Goal: Task Accomplishment & Management: Manage account settings

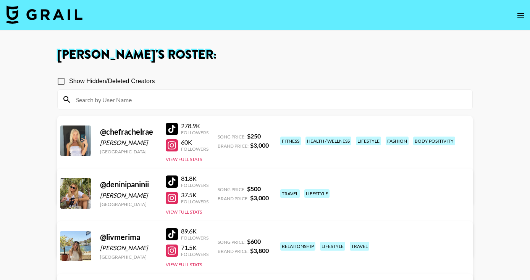
click at [44, 23] on img at bounding box center [44, 14] width 76 height 18
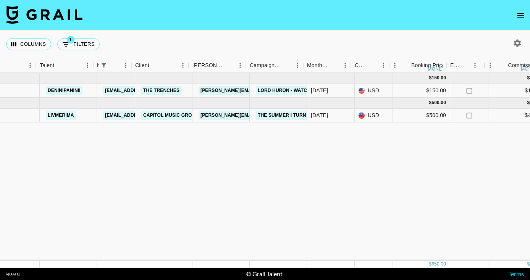
scroll to position [0, 123]
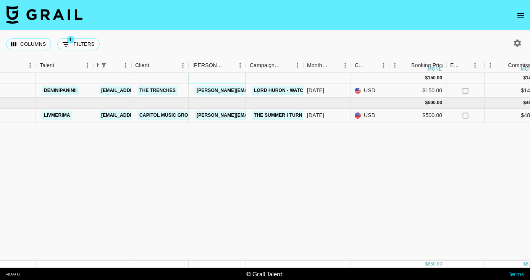
drag, startPoint x: 246, startPoint y: 75, endPoint x: 255, endPoint y: 75, distance: 9.2
click at [255, 75] on div "[DATE] ( 1 ) $ 150.00 $ 14.64" at bounding box center [511, 78] width 1269 height 11
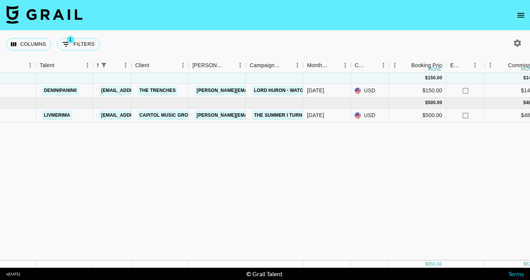
click at [332, 143] on div "[DATE] ( 1 ) $ 150.00 $ 14.64 recBYdx6dk8f1VmKu deninipaninii [EMAIL_ADDRESS][P…" at bounding box center [511, 167] width 1269 height 188
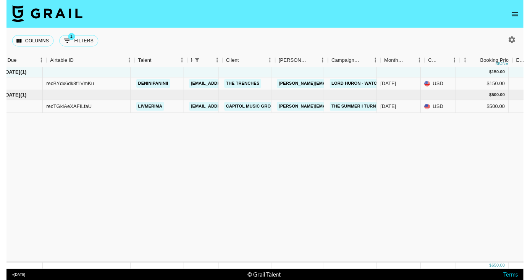
scroll to position [0, 16]
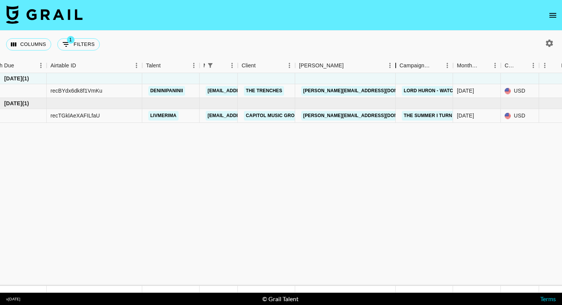
drag, startPoint x: 352, startPoint y: 67, endPoint x: 394, endPoint y: 68, distance: 42.0
click at [394, 68] on div "Booker" at bounding box center [395, 65] width 9 height 15
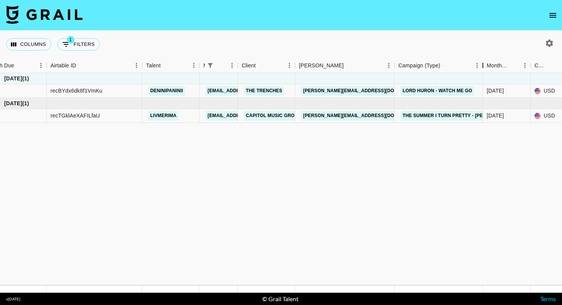
drag, startPoint x: 454, startPoint y: 67, endPoint x: 485, endPoint y: 75, distance: 31.9
click at [485, 75] on div "Month Due Airtable ID Talent Manager Client [PERSON_NAME] Campaign (Type) Month…" at bounding box center [281, 175] width 562 height 234
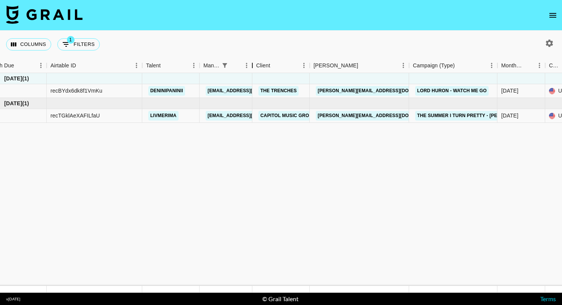
drag, startPoint x: 237, startPoint y: 64, endPoint x: 251, endPoint y: 65, distance: 14.5
click at [251, 65] on div "Manager" at bounding box center [252, 65] width 9 height 15
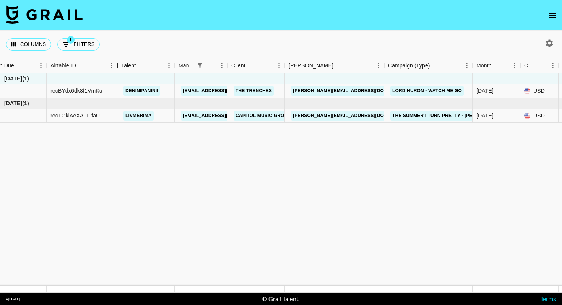
drag, startPoint x: 143, startPoint y: 64, endPoint x: 117, endPoint y: 65, distance: 26.0
click at [117, 65] on div "Airtable ID" at bounding box center [117, 65] width 9 height 15
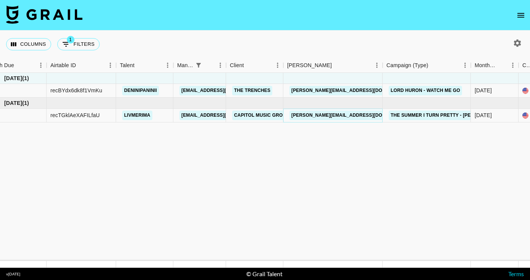
click at [308, 117] on link "[PERSON_NAME][EMAIL_ADDRESS][DOMAIN_NAME]" at bounding box center [352, 116] width 125 height 10
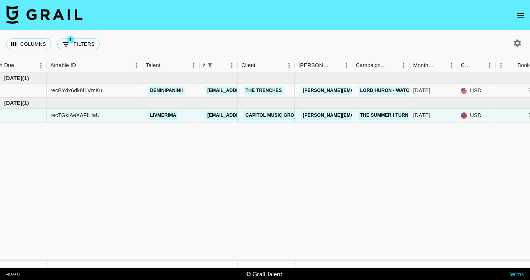
click at [273, 117] on link "Capitol Music Group" at bounding box center [273, 116] width 59 height 10
click at [306, 116] on link "[PERSON_NAME][EMAIL_ADDRESS][DOMAIN_NAME]" at bounding box center [363, 116] width 125 height 10
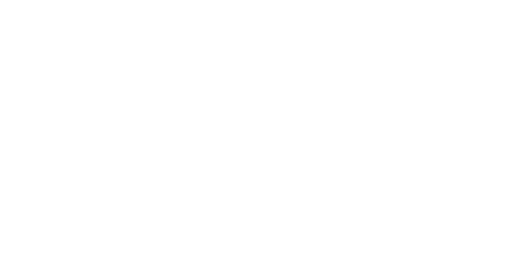
select select "Multi"
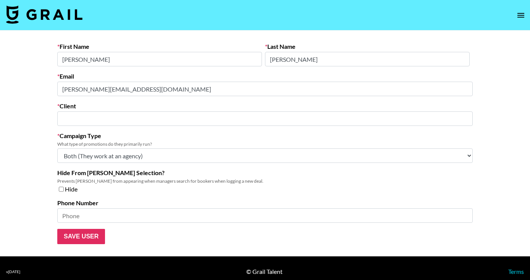
type input "Capitol Music Group"
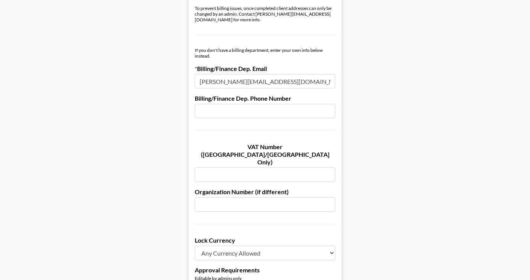
scroll to position [409, 0]
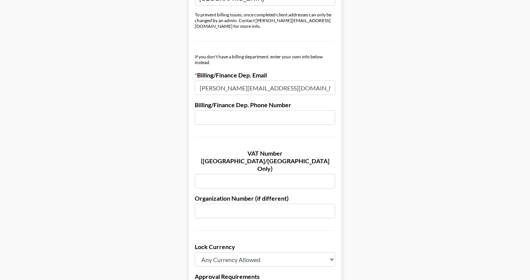
click at [279, 82] on input "[PERSON_NAME][EMAIL_ADDRESS][DOMAIN_NAME]" at bounding box center [265, 88] width 141 height 15
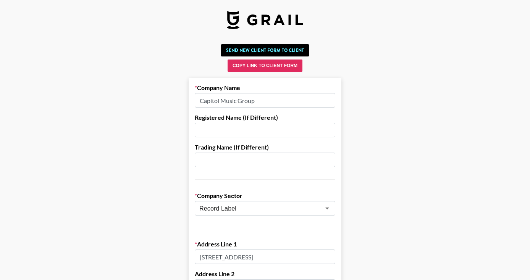
scroll to position [0, 0]
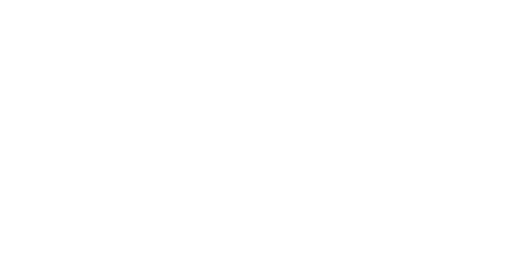
select select "Multi"
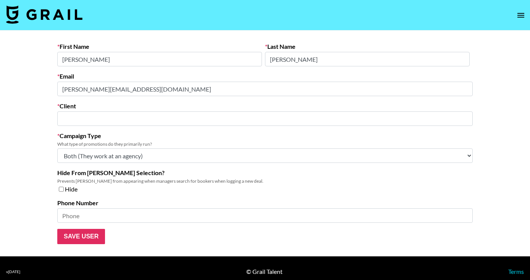
type input "Capitol Music Group"
click at [98, 102] on label "Client" at bounding box center [265, 106] width 416 height 8
